Goal: Task Accomplishment & Management: Manage account settings

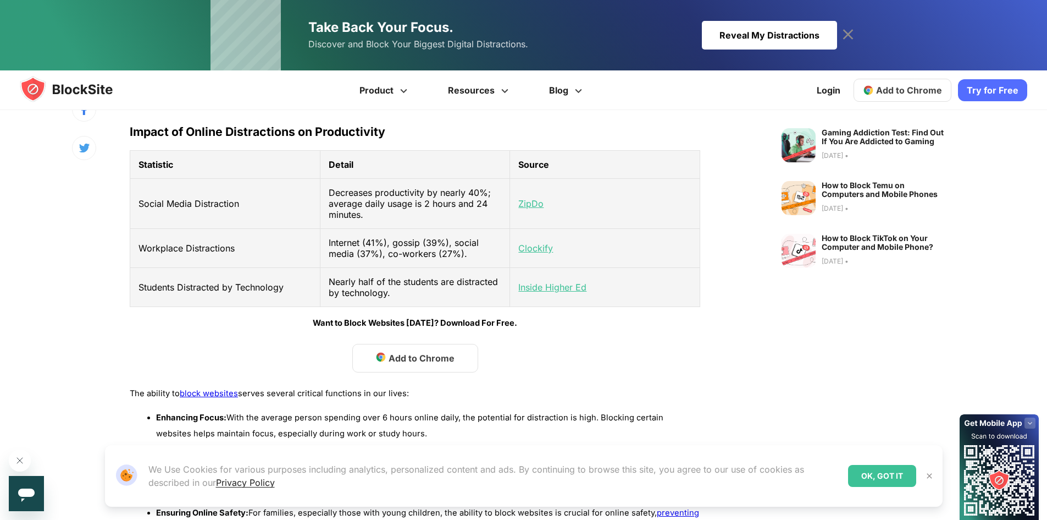
scroll to position [495, 0]
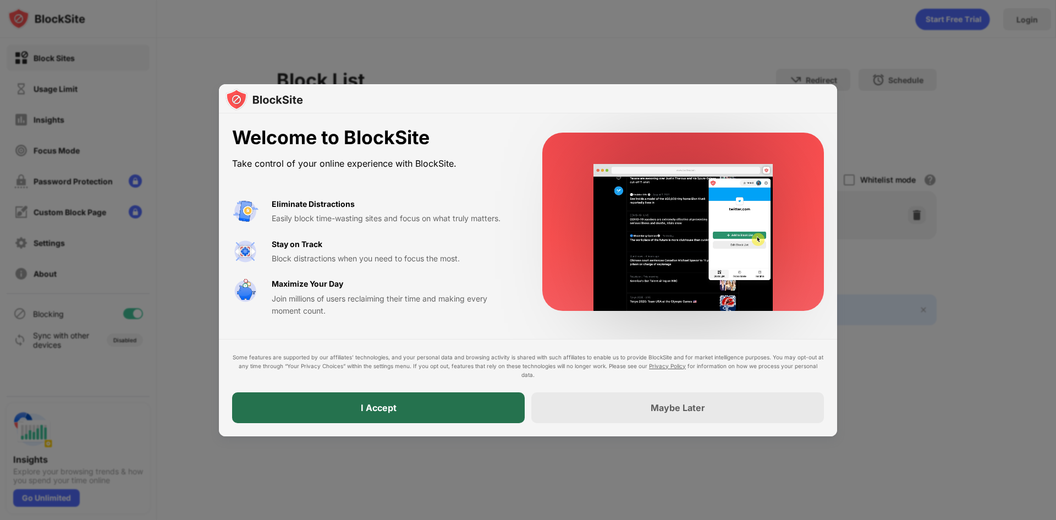
click at [457, 408] on div "I Accept" at bounding box center [378, 407] width 292 height 31
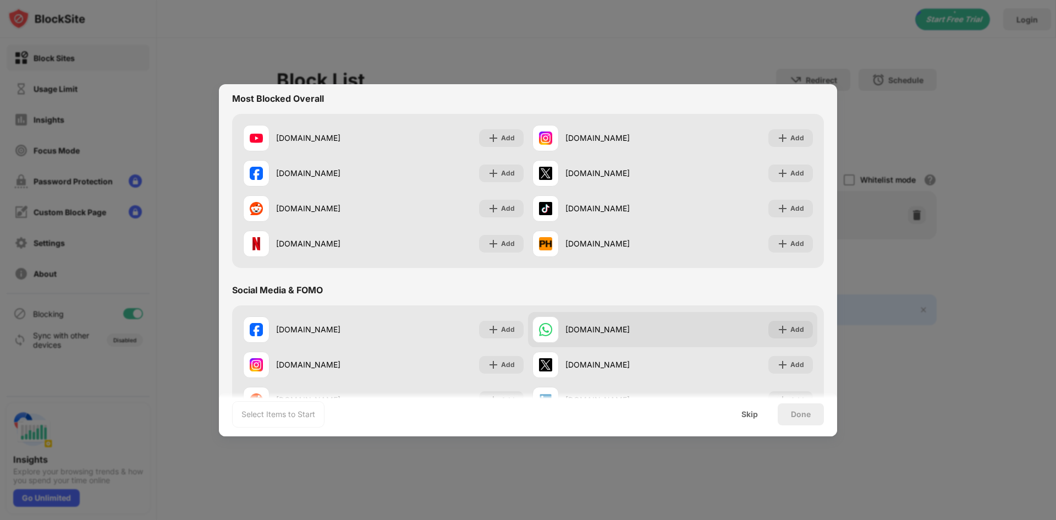
scroll to position [55, 0]
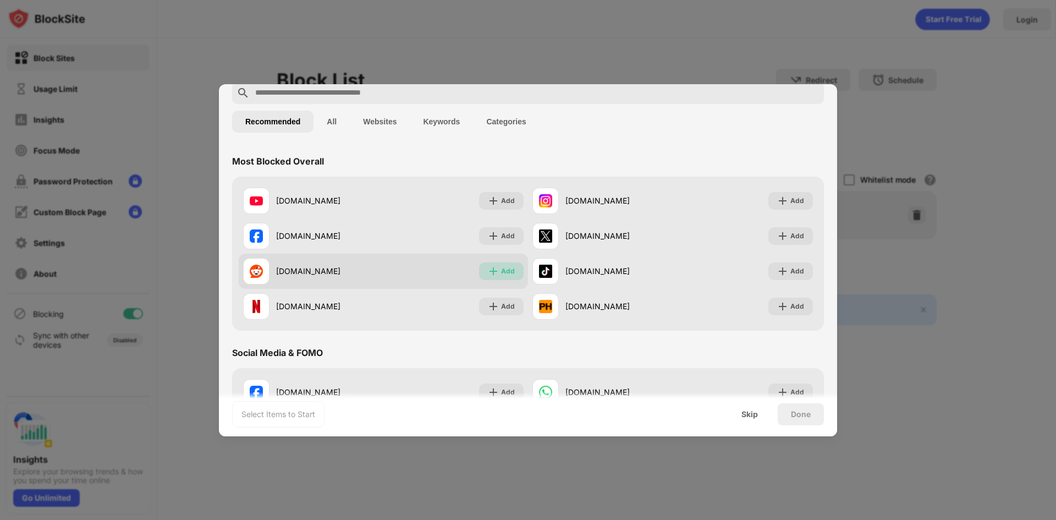
click at [493, 269] on img at bounding box center [493, 271] width 11 height 11
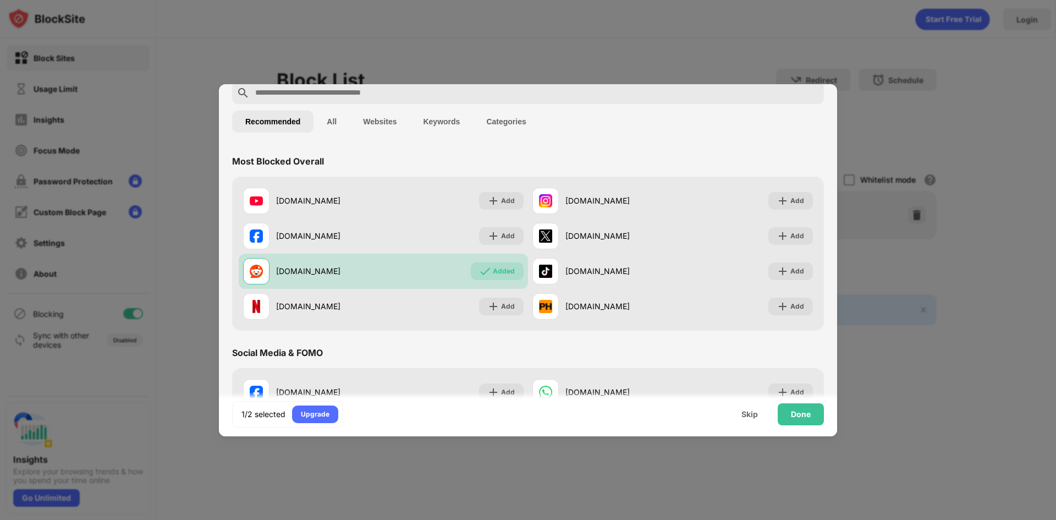
scroll to position [0, 0]
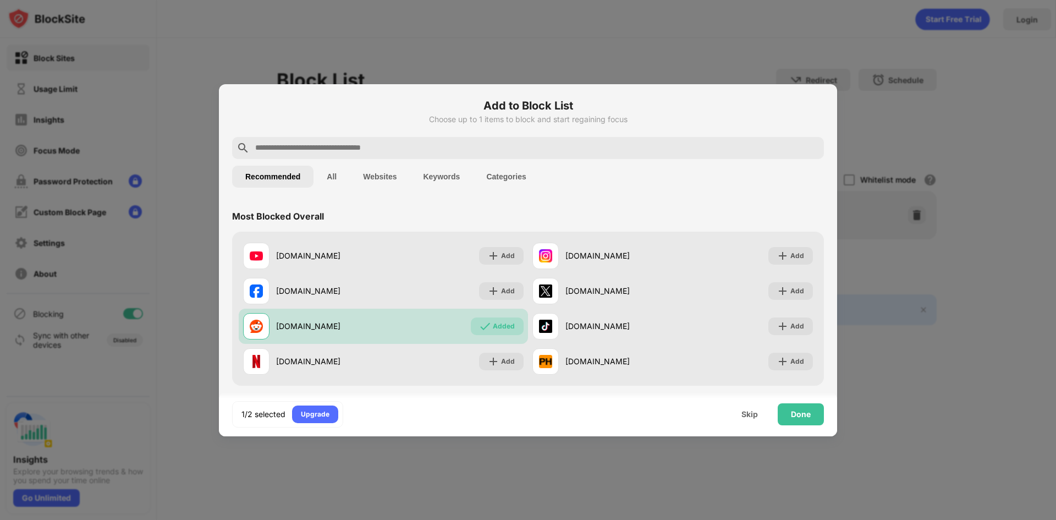
click at [395, 152] on input "text" at bounding box center [536, 147] width 565 height 13
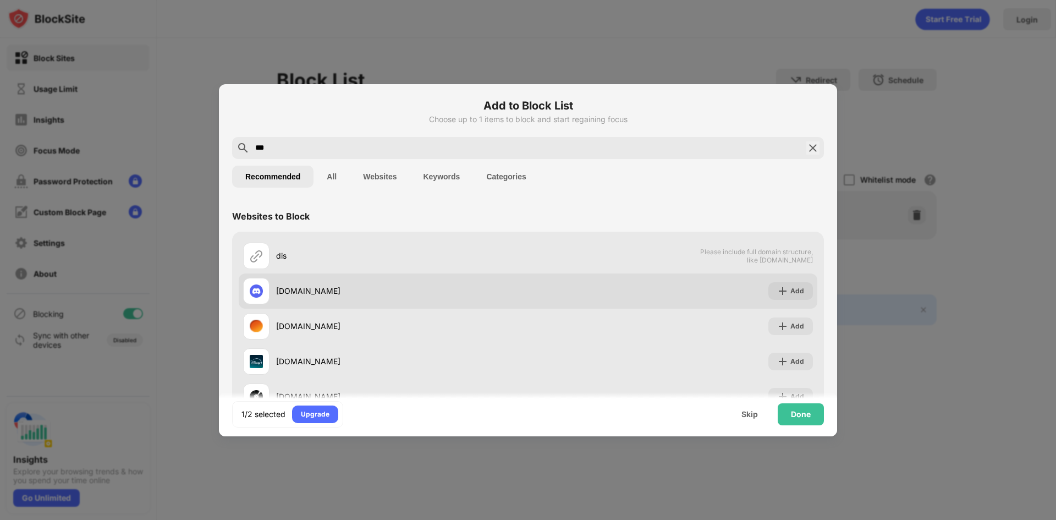
type input "***"
click at [768, 287] on div "Add" at bounding box center [790, 291] width 45 height 18
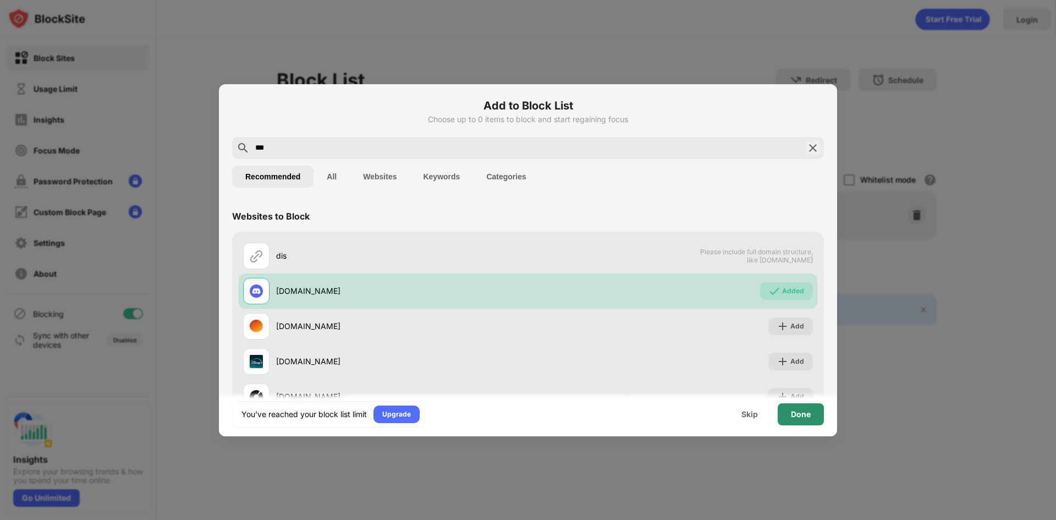
click at [792, 414] on div "Done" at bounding box center [801, 414] width 20 height 9
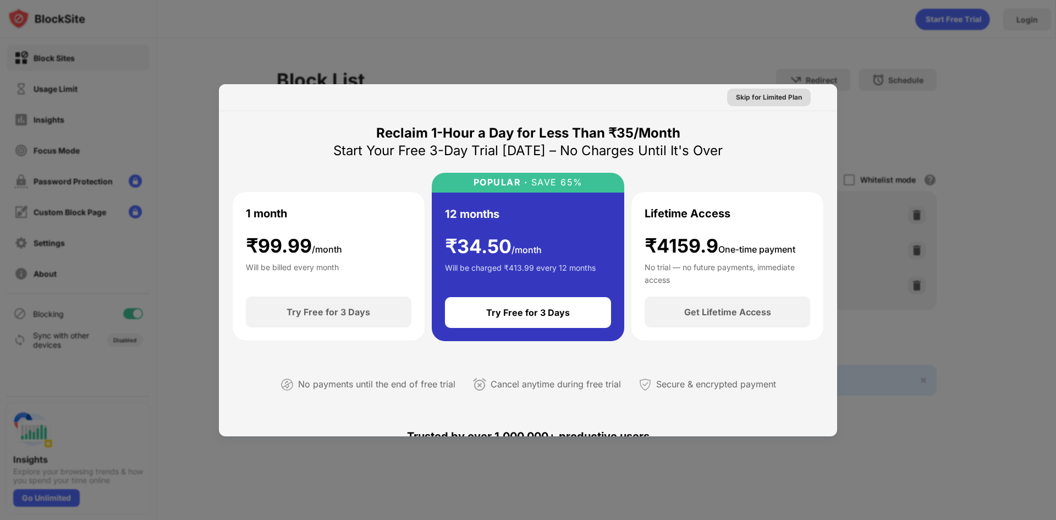
click at [781, 99] on div "Skip for Limited Plan" at bounding box center [769, 97] width 66 height 11
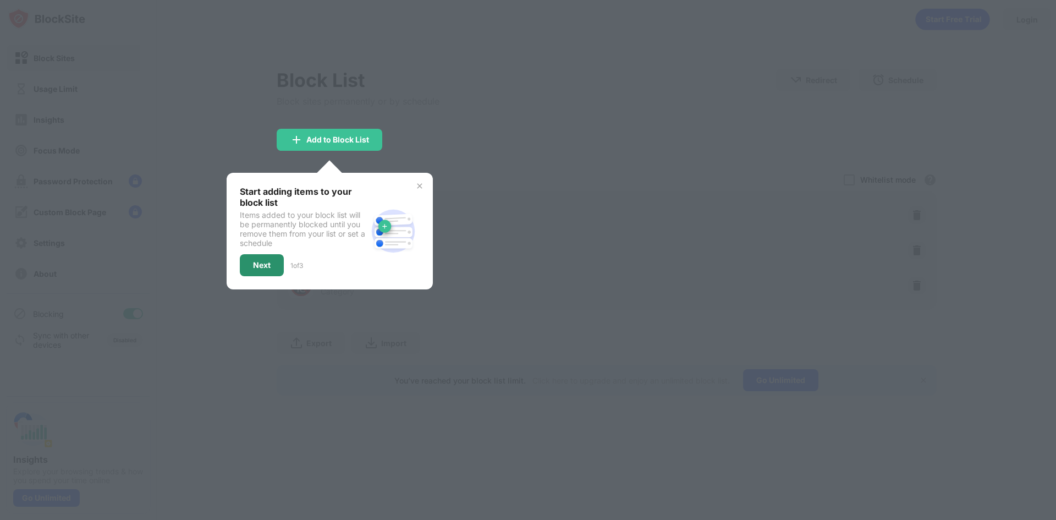
click at [248, 261] on div "Next" at bounding box center [262, 265] width 44 height 22
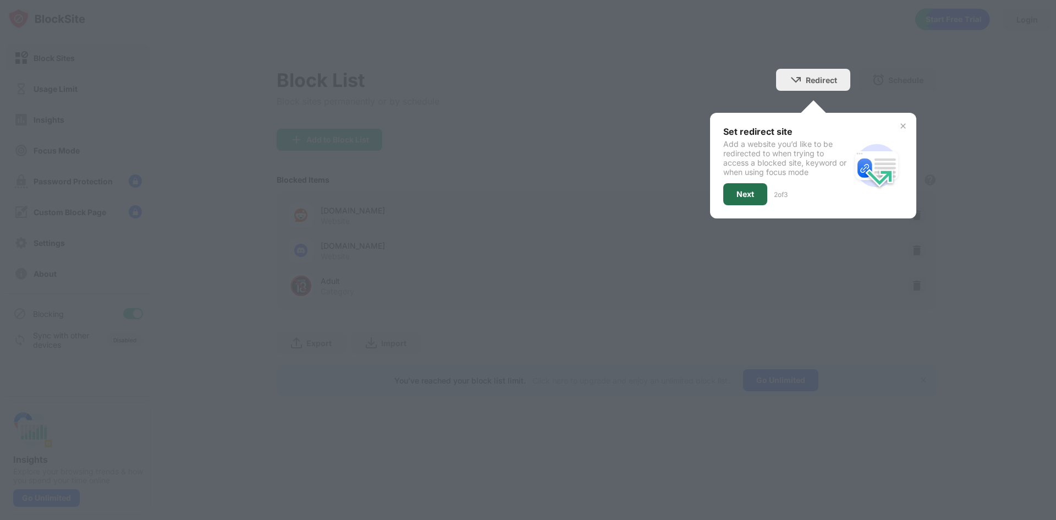
click at [744, 191] on div "Next" at bounding box center [745, 194] width 18 height 9
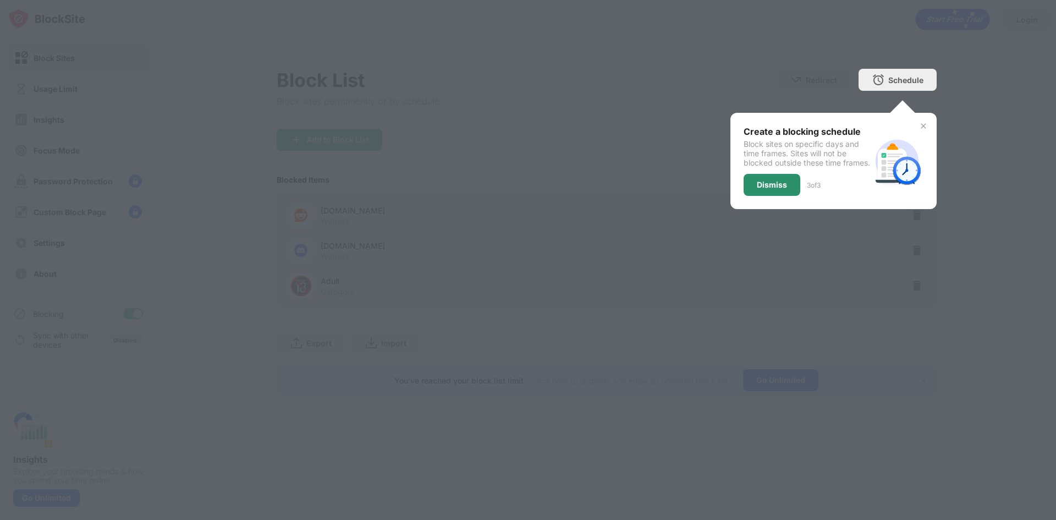
click at [782, 186] on div "Dismiss" at bounding box center [771, 185] width 57 height 22
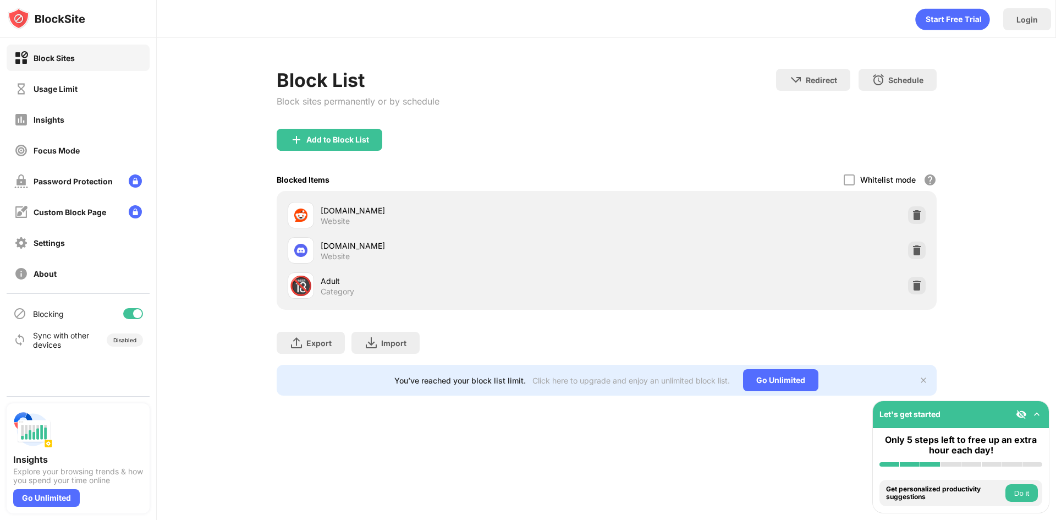
click at [1030, 375] on div "Block List Block sites permanently or by schedule Redirect Choose a site to be …" at bounding box center [606, 232] width 899 height 388
click at [122, 173] on div "Password Protection" at bounding box center [78, 181] width 143 height 26
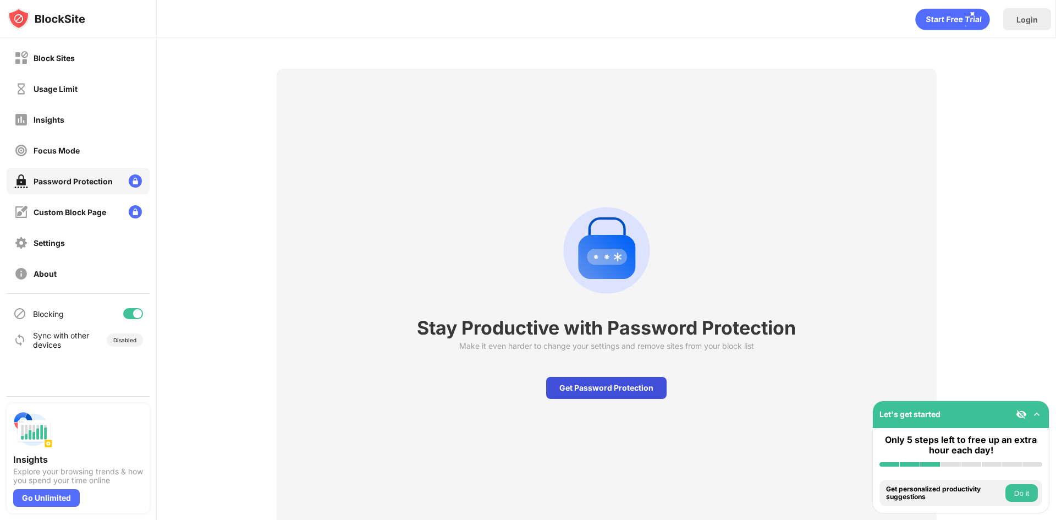
click at [586, 393] on div "Get Password Protection" at bounding box center [606, 388] width 120 height 22
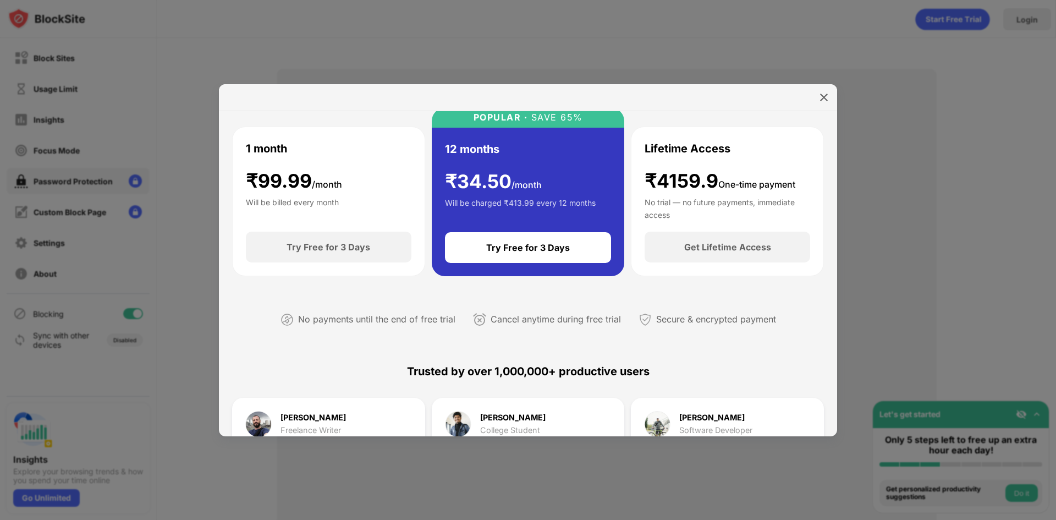
scroll to position [55, 0]
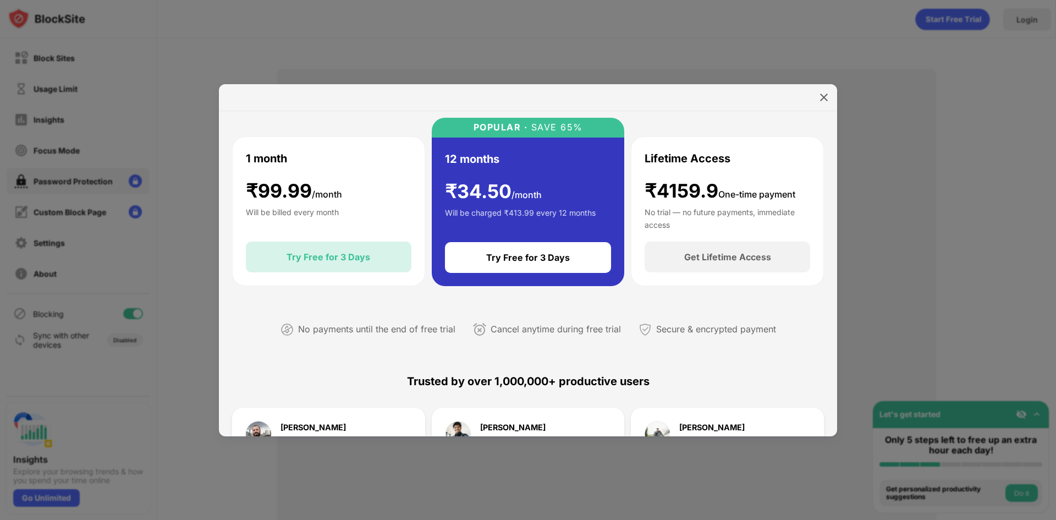
click at [341, 260] on div "Try Free for 3 Days" at bounding box center [328, 256] width 84 height 11
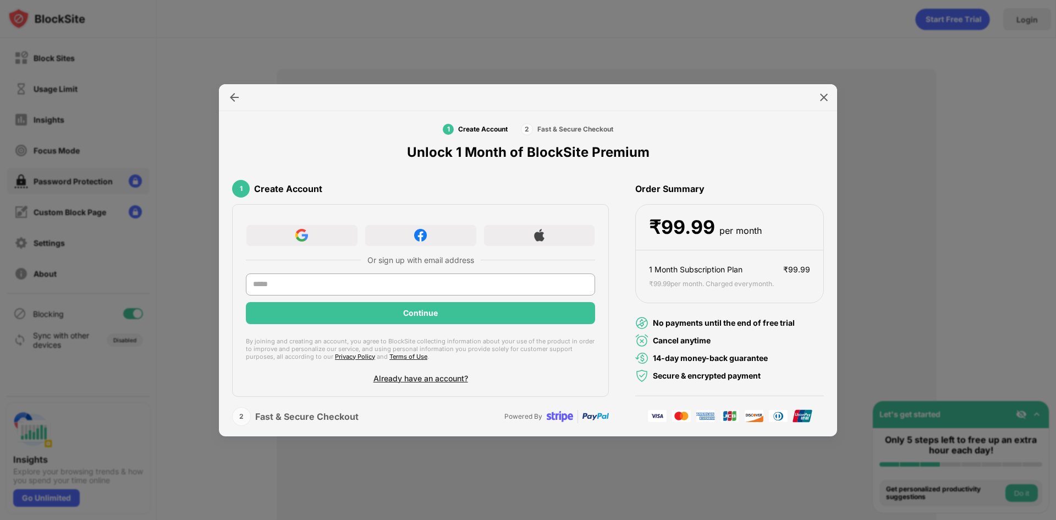
scroll to position [14, 0]
click at [461, 282] on input "text" at bounding box center [420, 285] width 349 height 22
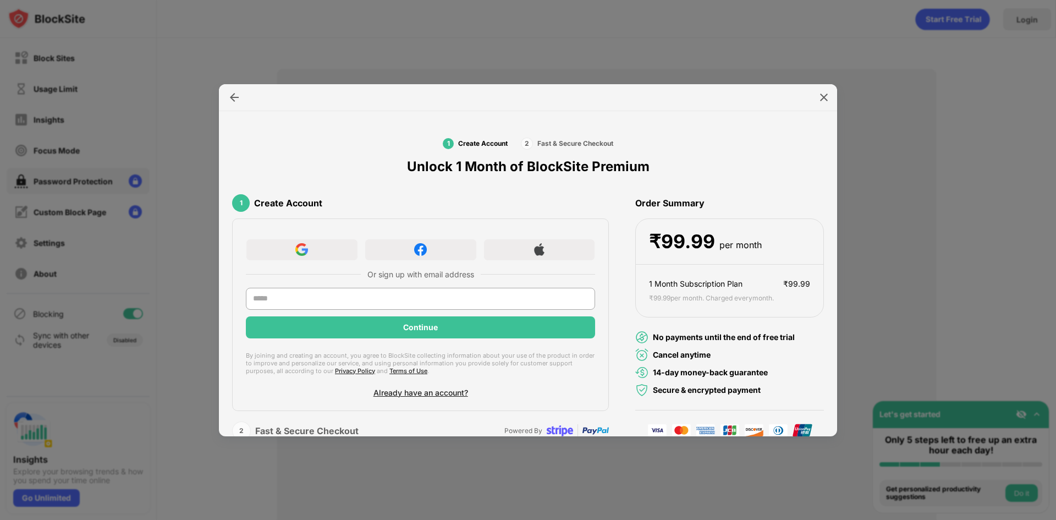
drag, startPoint x: 230, startPoint y: 115, endPoint x: 225, endPoint y: 115, distance: 5.5
click at [228, 115] on div "1 Create Account 2 Fast & Secure Checkout Unlock 1 Month of BlockSite Premium 1…" at bounding box center [528, 273] width 618 height 325
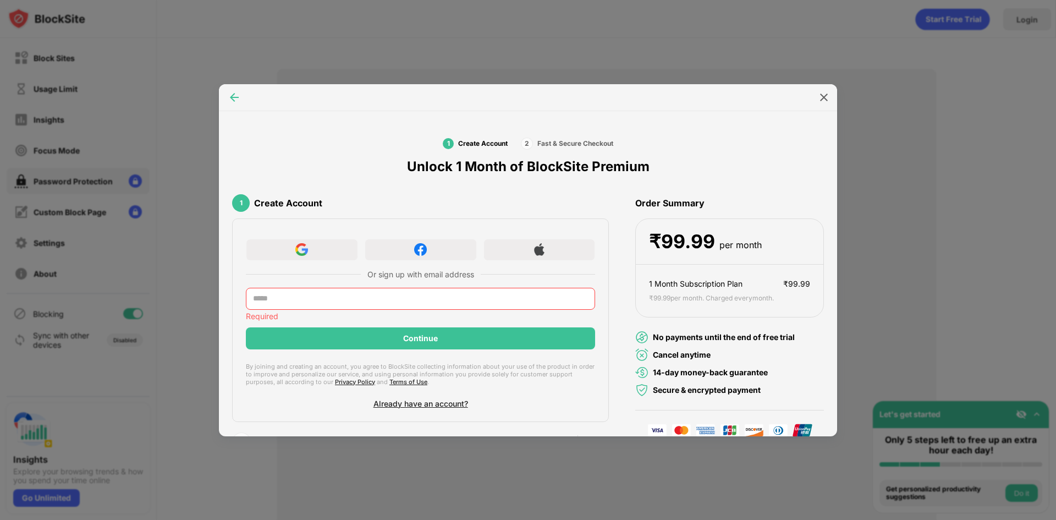
click at [228, 105] on div at bounding box center [234, 98] width 18 height 18
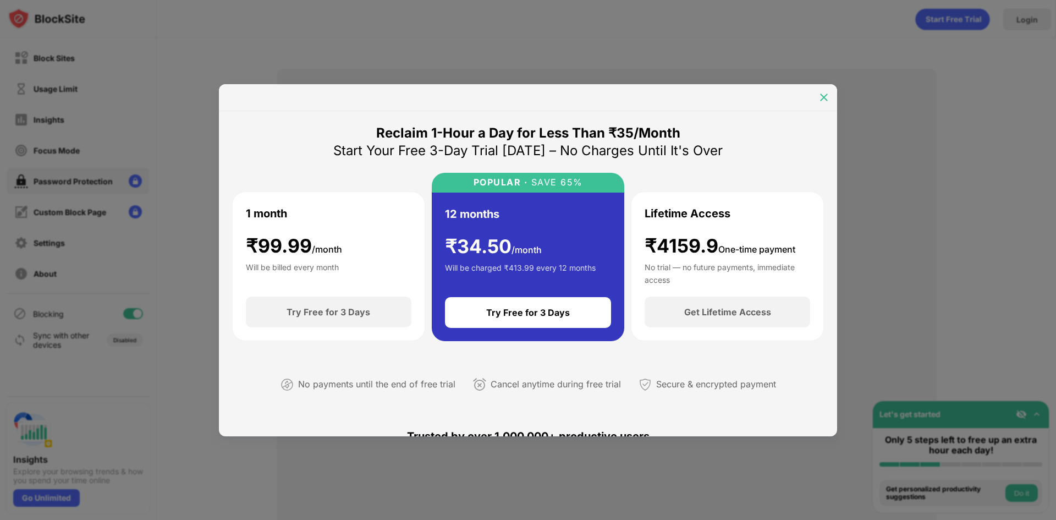
click at [828, 95] on img at bounding box center [823, 97] width 11 height 11
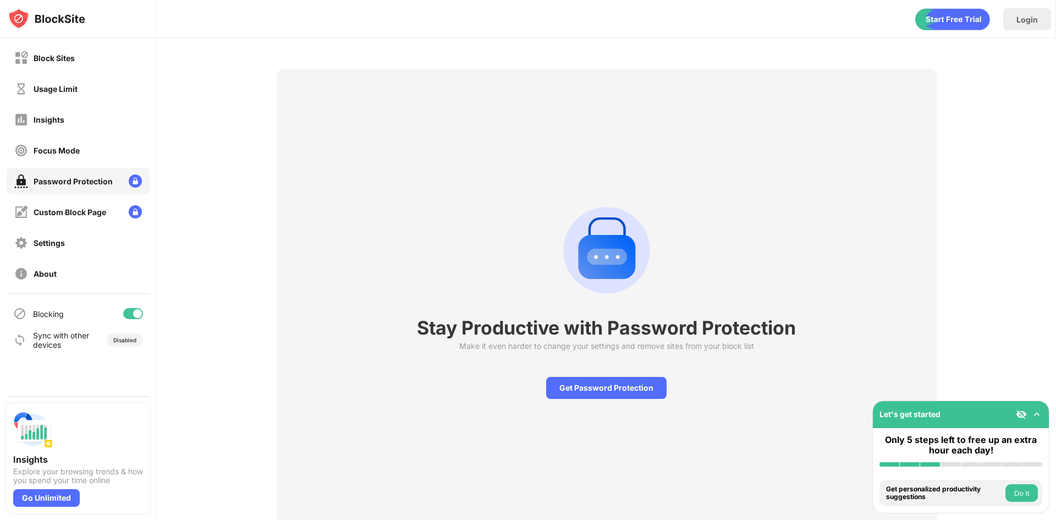
click at [977, 74] on div "Stay Productive with Password Protection Make it even harder to change your set…" at bounding box center [606, 298] width 899 height 520
click at [143, 314] on div "Blocking" at bounding box center [78, 313] width 143 height 26
click at [142, 313] on div at bounding box center [133, 313] width 20 height 11
click at [80, 250] on div "Settings" at bounding box center [78, 242] width 143 height 26
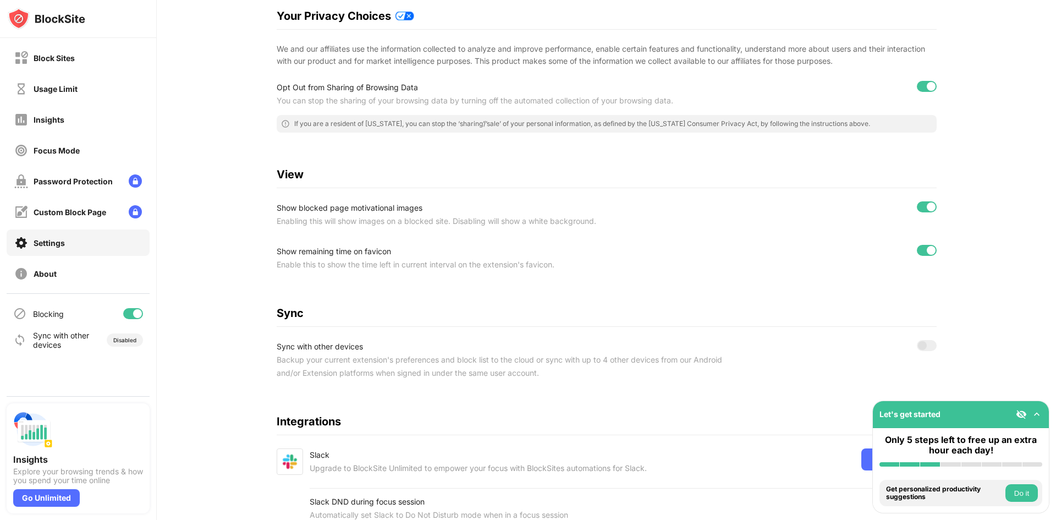
scroll to position [266, 0]
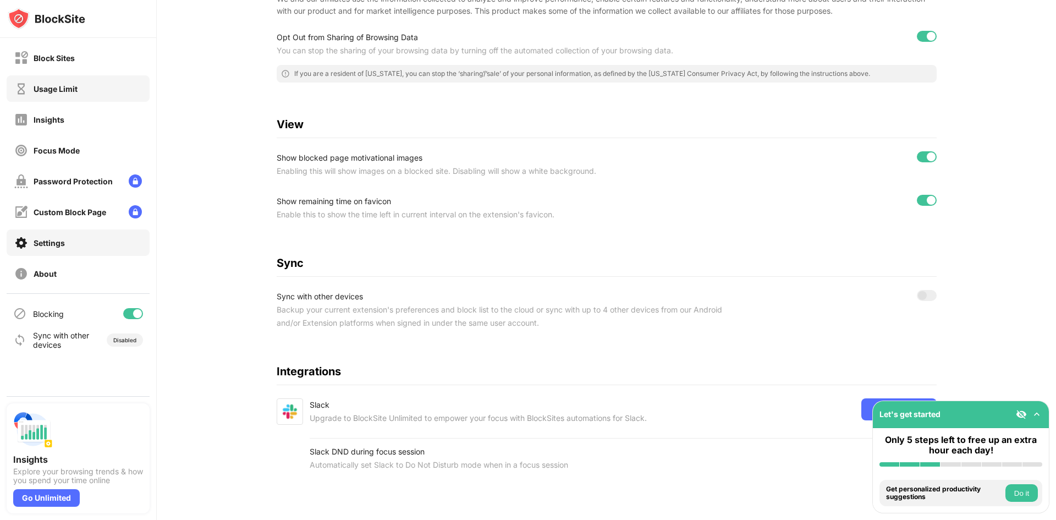
click at [86, 76] on div "Usage Limit" at bounding box center [78, 88] width 143 height 26
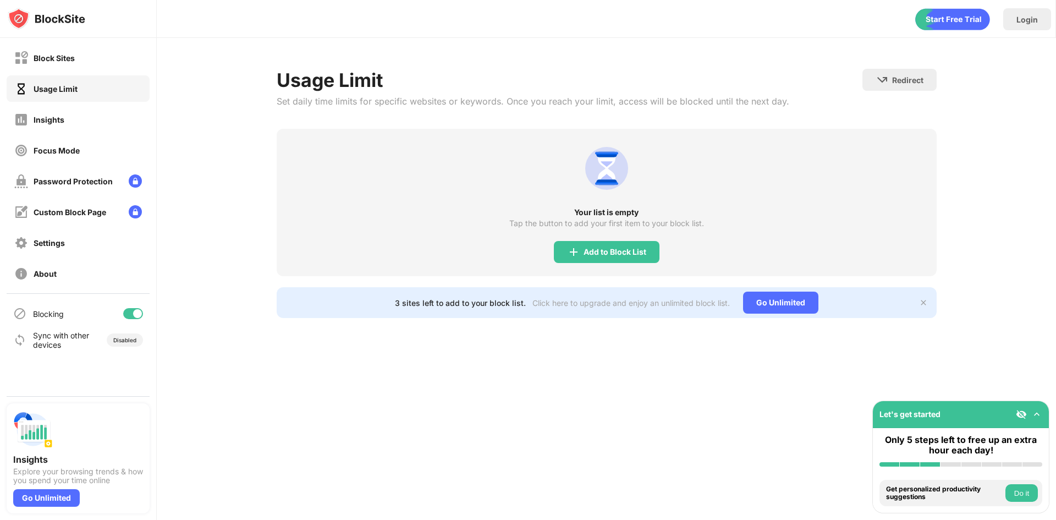
click at [89, 74] on div "Block Sites Usage Limit Insights Focus Mode Password Protection Custom Block Pa…" at bounding box center [78, 165] width 156 height 255
click at [98, 47] on div "Block Sites" at bounding box center [78, 58] width 143 height 26
